Goal: Task Accomplishment & Management: Manage account settings

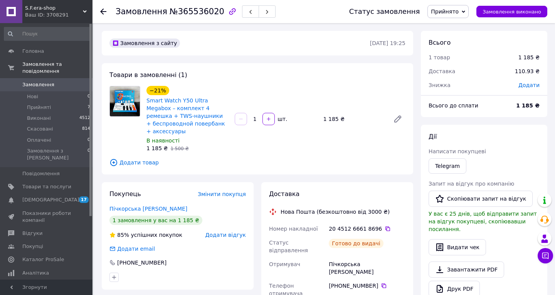
click at [101, 9] on icon at bounding box center [103, 11] width 6 height 6
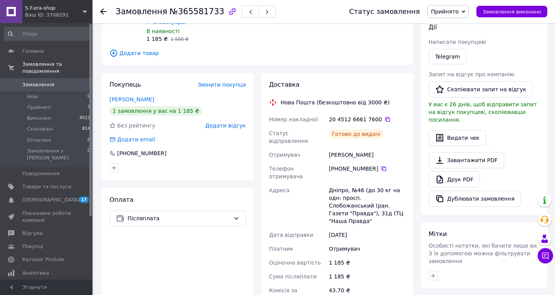
scroll to position [108, 0]
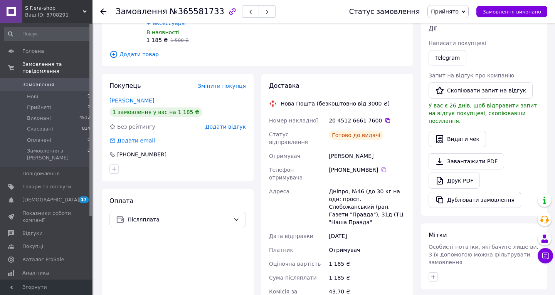
click at [104, 10] on icon at bounding box center [103, 11] width 6 height 6
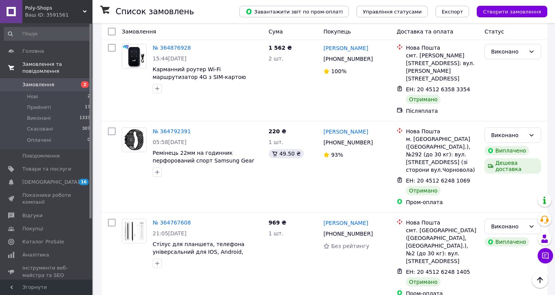
scroll to position [2811, 0]
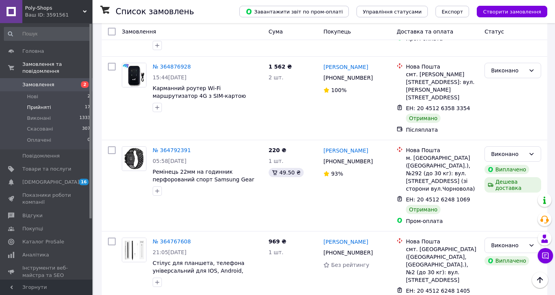
click at [39, 105] on span "Прийняті" at bounding box center [39, 107] width 24 height 7
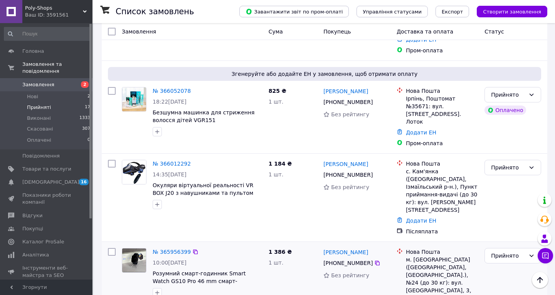
scroll to position [683, 0]
click at [521, 253] on div "Прийнято" at bounding box center [508, 257] width 34 height 8
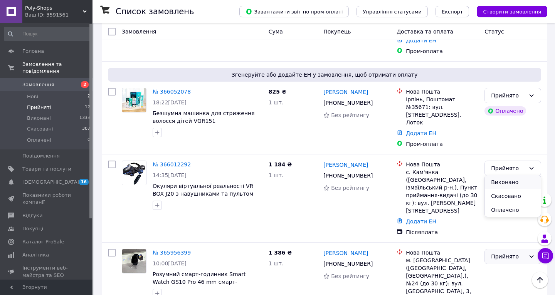
click at [503, 183] on li "Виконано" at bounding box center [513, 182] width 56 height 14
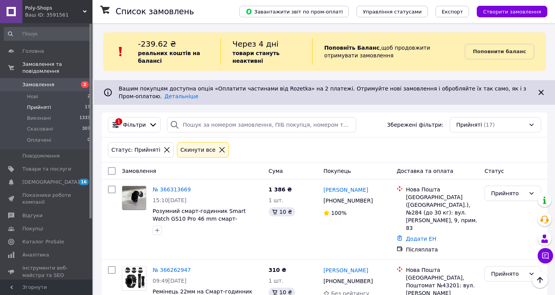
scroll to position [0, 0]
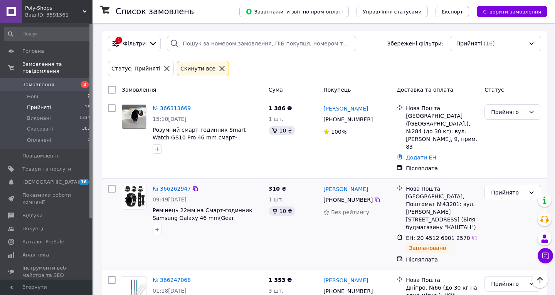
scroll to position [82, 0]
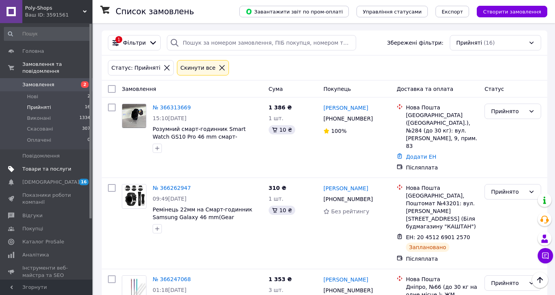
click at [29, 170] on span "Товари та послуги" at bounding box center [46, 169] width 49 height 7
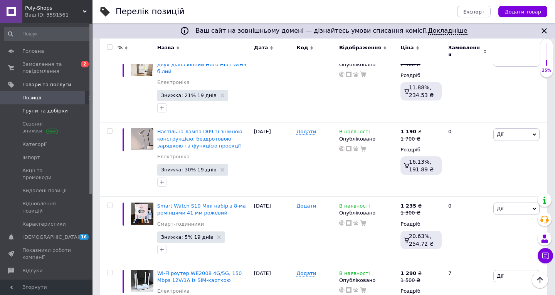
scroll to position [631, 0]
click at [45, 87] on span "Товари та послуги" at bounding box center [46, 84] width 49 height 7
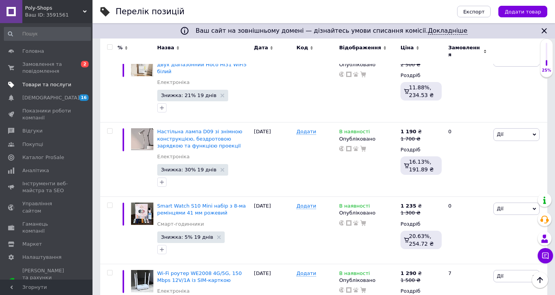
click at [45, 87] on span "Товари та послуги" at bounding box center [46, 84] width 49 height 7
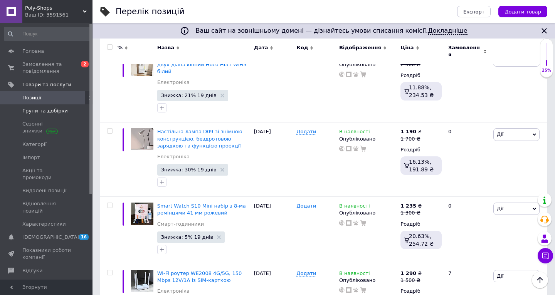
click at [31, 112] on span "Групи та добірки" at bounding box center [45, 111] width 46 height 7
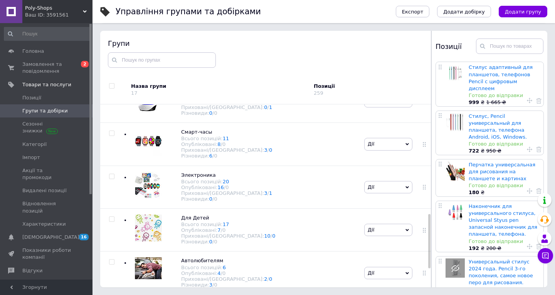
scroll to position [366, 0]
click at [216, 167] on div "Электроника Всього позицій: 20 Опубліковані: 16 / 0 Приховані/Видалені: 3 / 1 Р…" at bounding box center [242, 188] width 239 height 43
